Goal: Communication & Community: Answer question/provide support

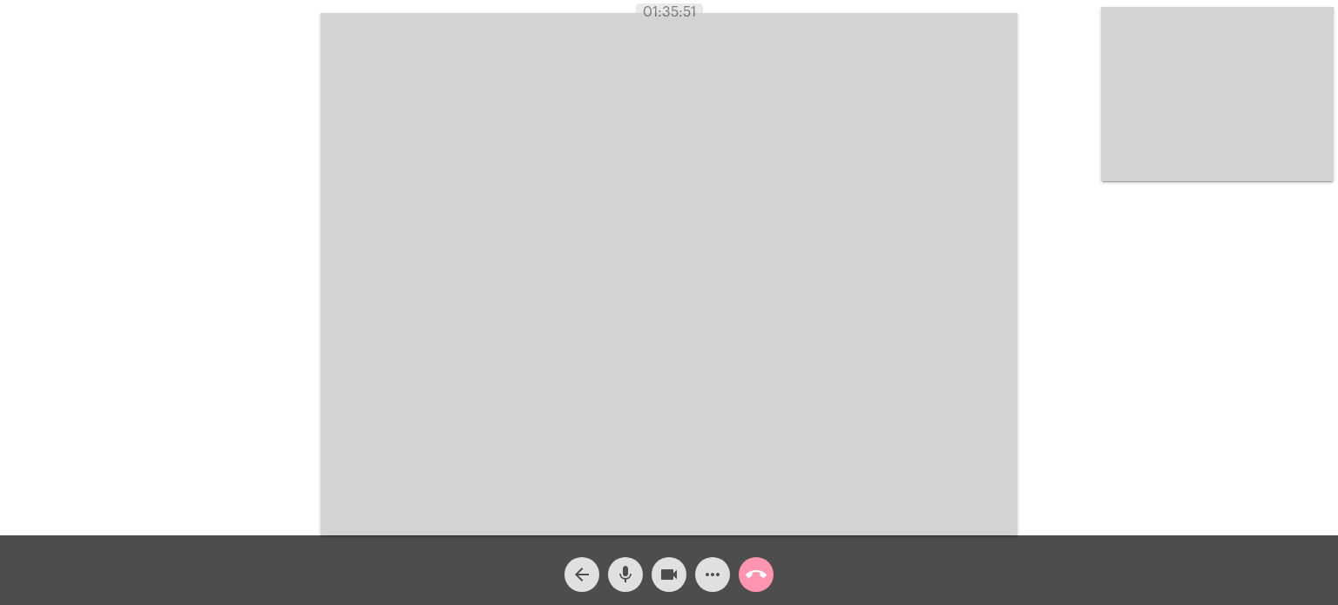
click at [1174, 540] on div "arrow_back mic videocam more_horiz call_end" at bounding box center [669, 571] width 1338 height 70
click at [170, 172] on div "Acessando Câmera e Microfone..." at bounding box center [669, 272] width 1334 height 536
click at [753, 564] on mat-icon "call_end" at bounding box center [756, 574] width 21 height 21
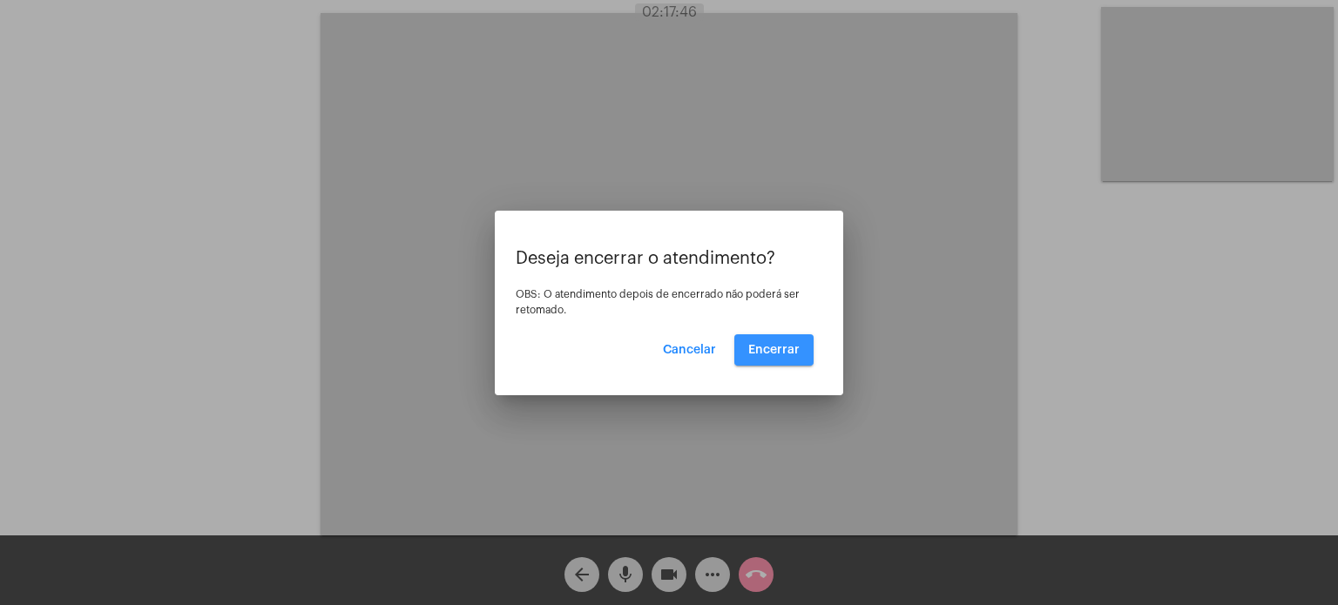
click at [783, 342] on button "Encerrar" at bounding box center [773, 349] width 79 height 31
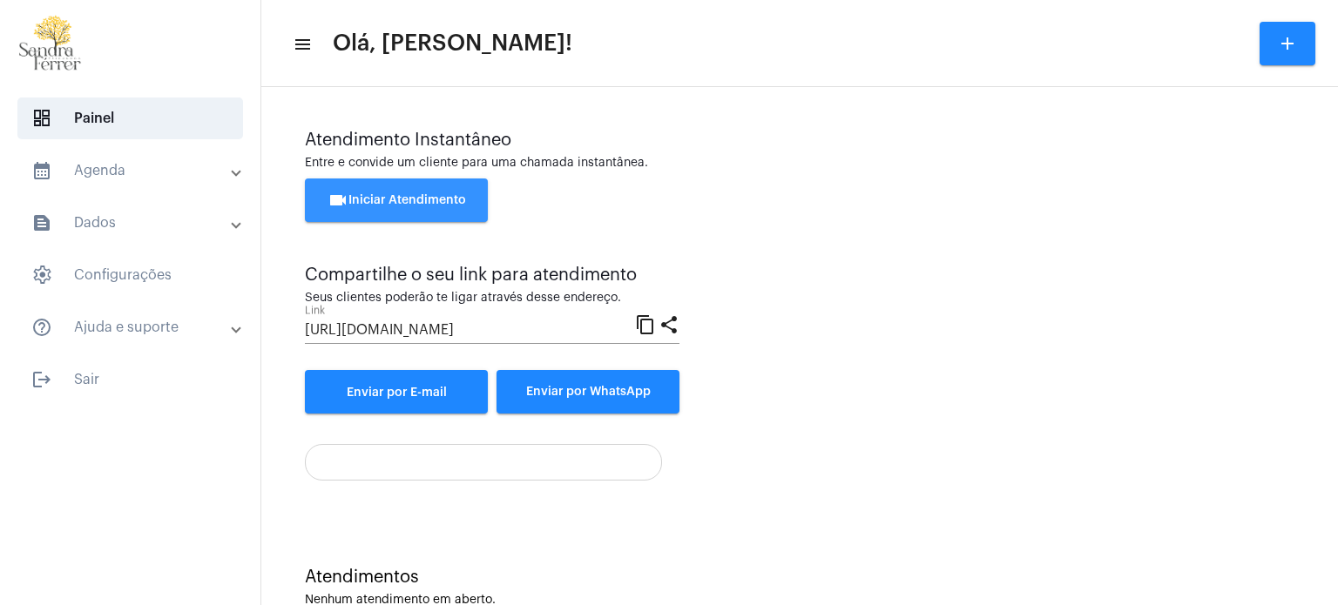
click at [438, 199] on span "videocam Iniciar Atendimento" at bounding box center [396, 200] width 138 height 12
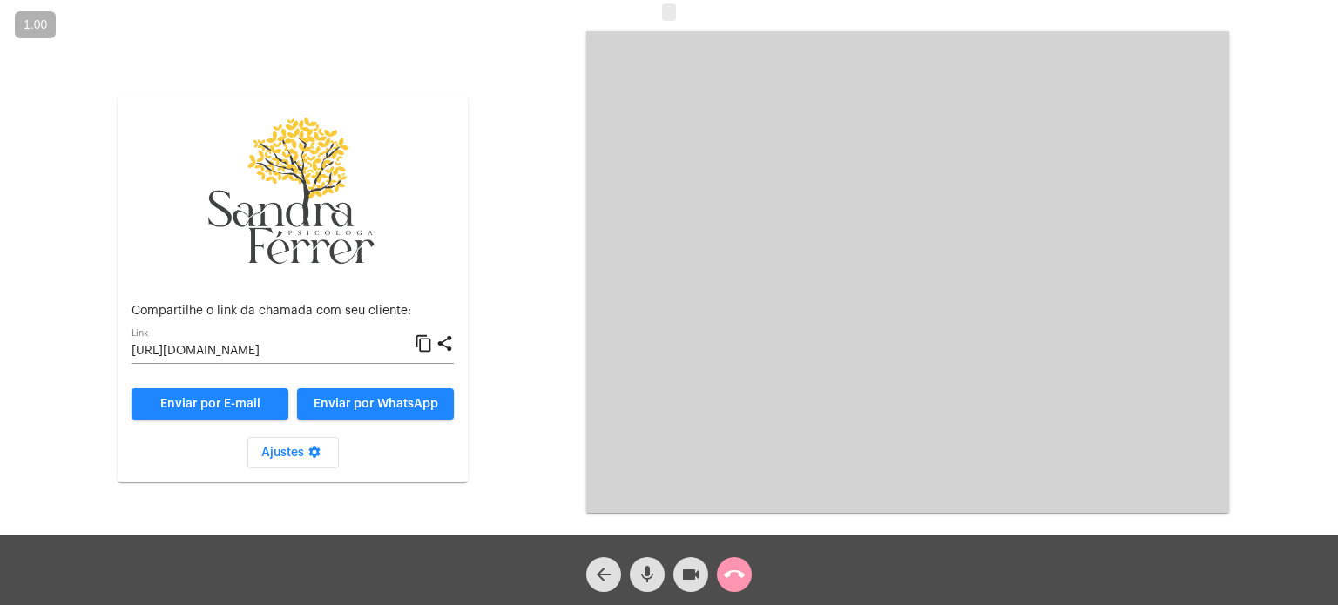
click at [418, 343] on mat-icon "content_copy" at bounding box center [424, 344] width 18 height 21
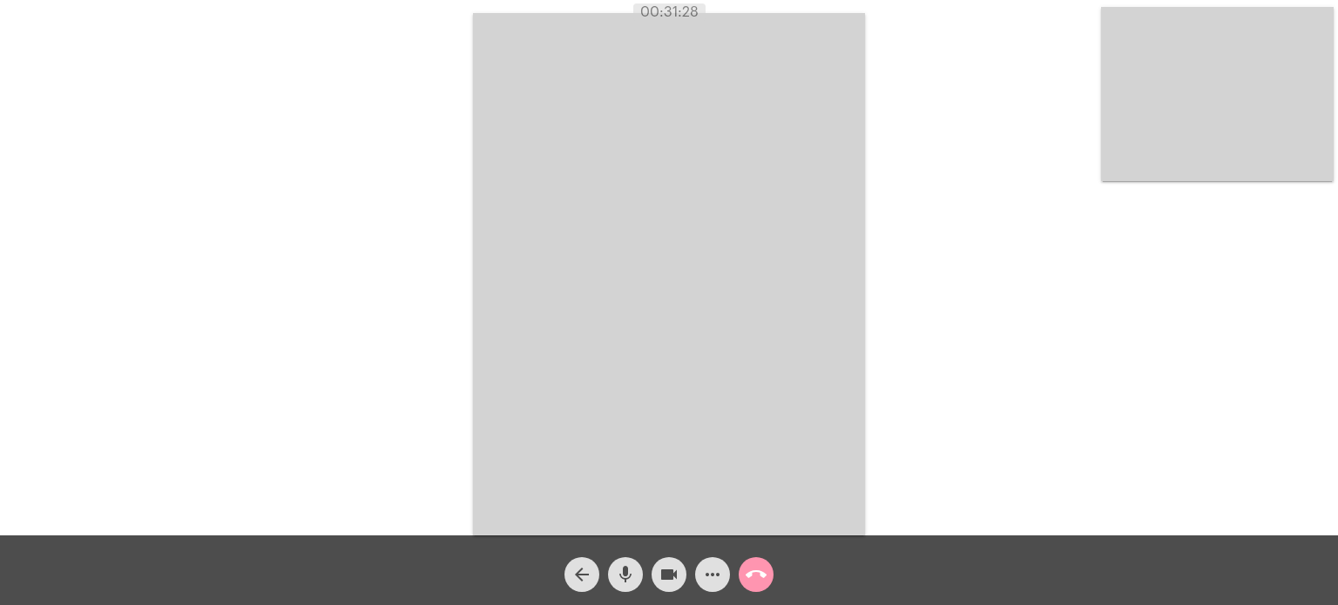
click at [632, 569] on mat-icon "mic" at bounding box center [625, 574] width 21 height 21
click at [624, 574] on mat-icon "mic_off" at bounding box center [625, 574] width 21 height 21
